Goal: Task Accomplishment & Management: Use online tool/utility

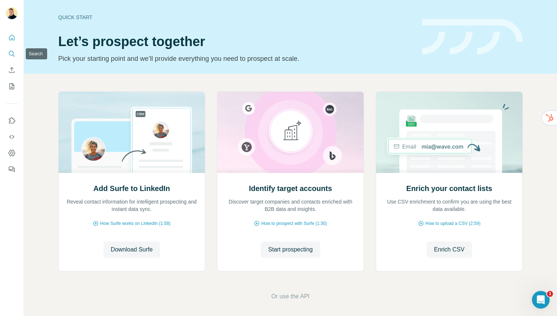
click at [7, 51] on button "Search" at bounding box center [12, 53] width 12 height 13
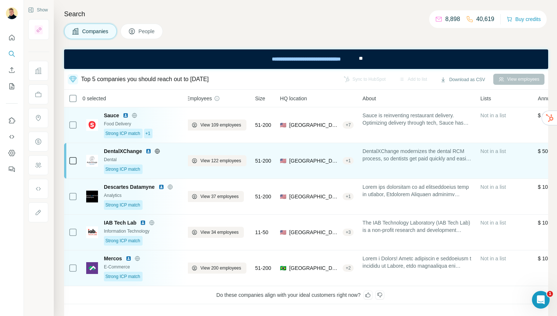
scroll to position [0, 5]
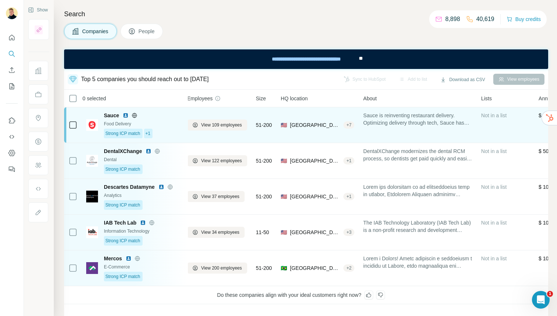
click at [401, 125] on span "Sauce is reinventing restaurant delivery. Optimizing delivery through tech, Sau…" at bounding box center [417, 119] width 109 height 15
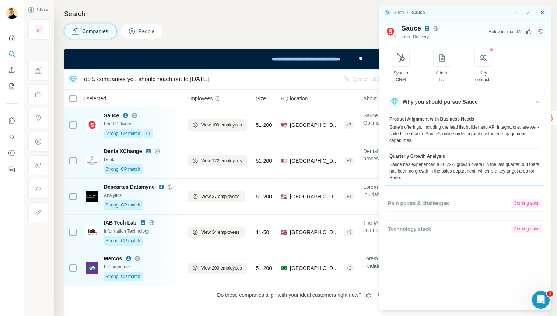
click at [543, 11] on icon "Close side panel" at bounding box center [542, 12] width 3 height 3
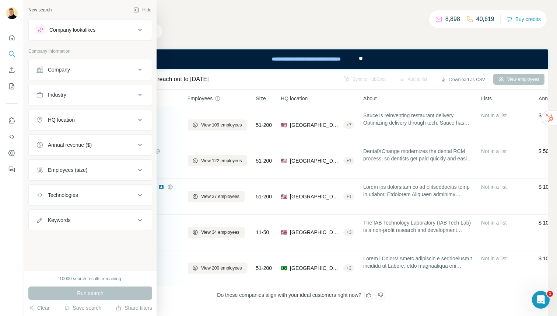
click at [98, 69] on div "Company" at bounding box center [86, 69] width 100 height 7
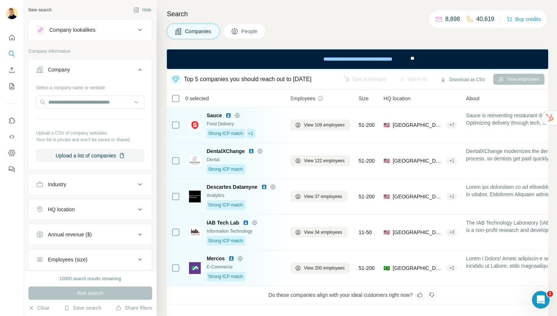
click at [73, 25] on button "Company lookalikes" at bounding box center [90, 30] width 123 height 18
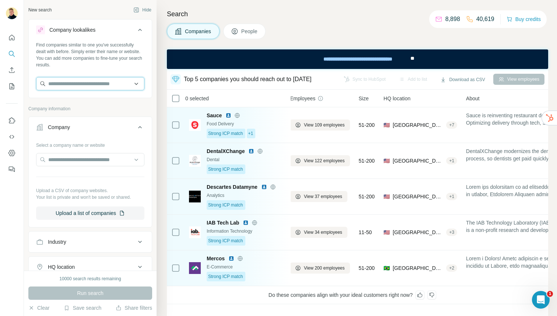
click at [87, 81] on input "text" at bounding box center [90, 83] width 108 height 13
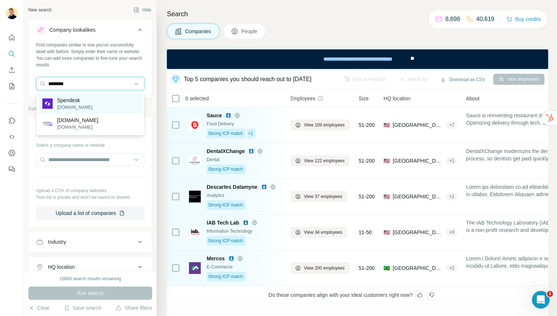
type input "********"
click at [80, 105] on p "[DOMAIN_NAME]" at bounding box center [74, 107] width 35 height 7
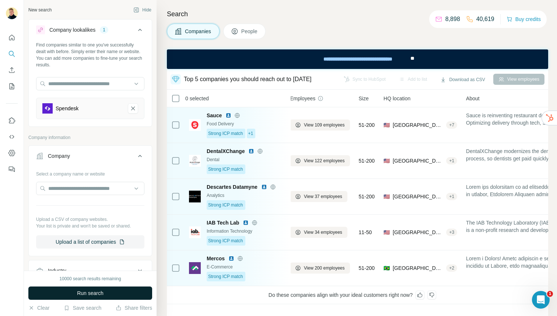
click at [72, 294] on button "Run search" at bounding box center [90, 292] width 124 height 13
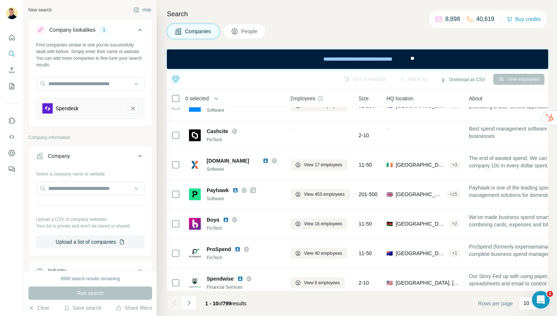
scroll to position [111, 5]
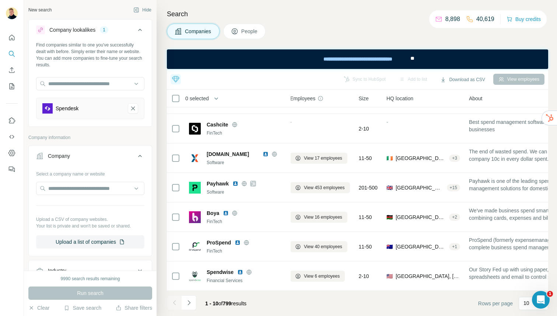
click at [253, 30] on span "People" at bounding box center [249, 31] width 17 height 7
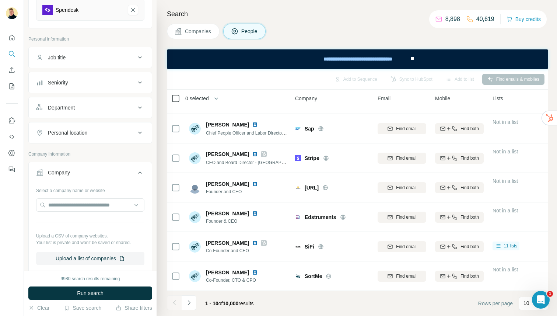
scroll to position [111, 0]
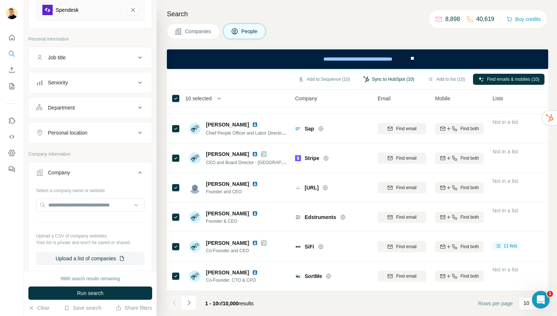
click at [396, 76] on button "Sync to HubSpot (10)" at bounding box center [389, 79] width 62 height 11
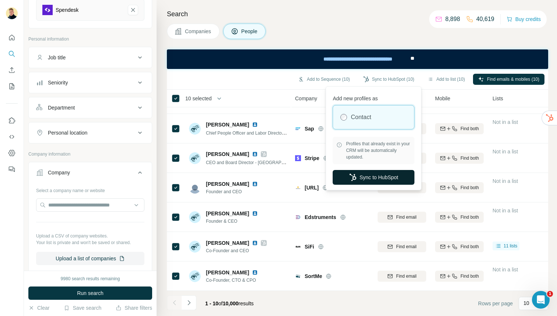
click at [364, 175] on button "Sync to HubSpot" at bounding box center [374, 177] width 82 height 15
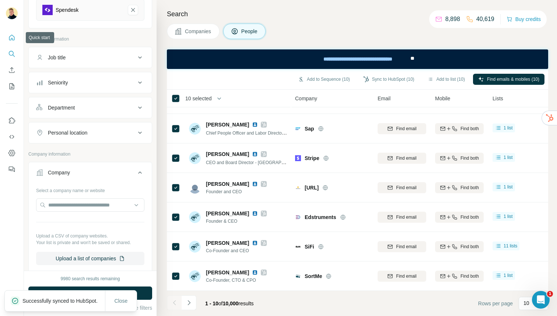
click at [12, 41] on icon "Quick start" at bounding box center [11, 37] width 7 height 7
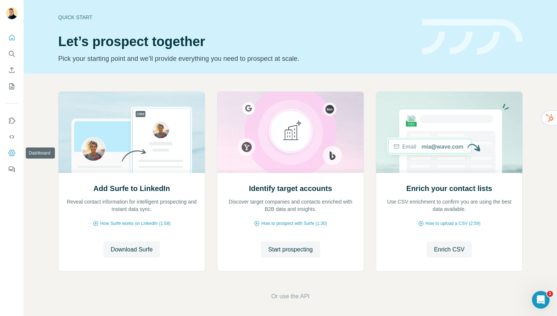
click at [12, 150] on icon "Dashboard" at bounding box center [11, 153] width 7 height 6
